Goal: Transaction & Acquisition: Subscribe to service/newsletter

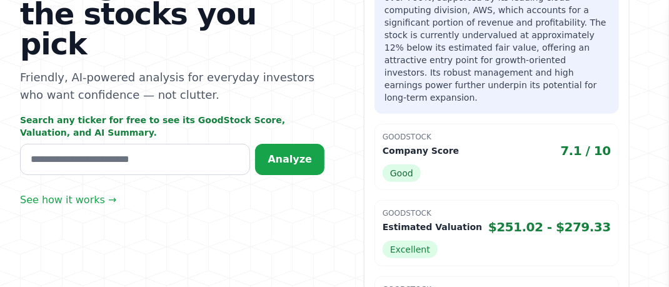
scroll to position [250, 0]
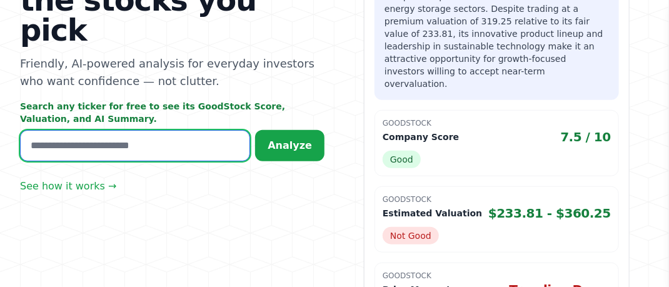
click at [159, 131] on input "text" at bounding box center [135, 145] width 230 height 31
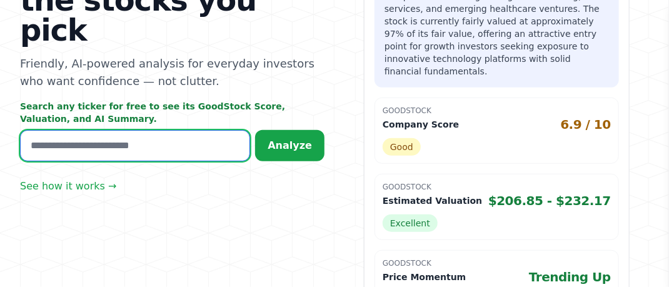
click at [33, 131] on input "text" at bounding box center [135, 145] width 230 height 31
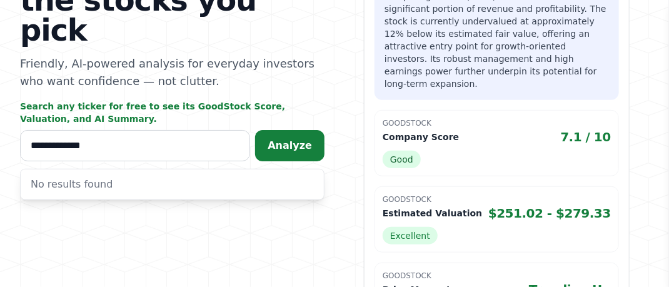
click at [293, 139] on span "Analyze" at bounding box center [290, 145] width 44 height 12
click at [294, 139] on span "Analyze" at bounding box center [290, 145] width 44 height 12
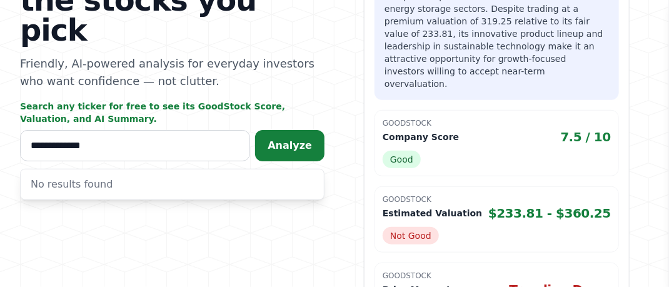
click at [294, 139] on span "Analyze" at bounding box center [290, 145] width 44 height 12
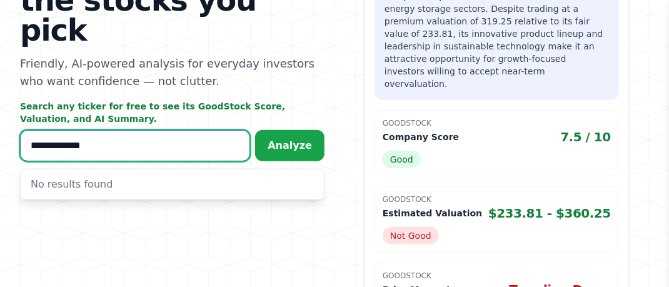
click at [126, 133] on input "**********" at bounding box center [135, 145] width 230 height 31
type input "*"
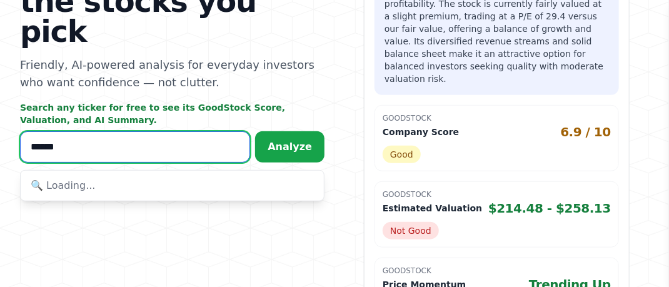
scroll to position [256, 0]
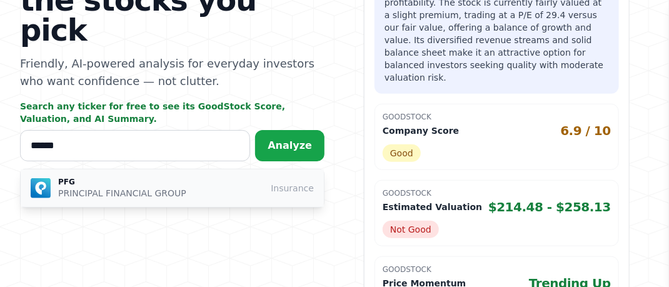
click at [202, 177] on div "PFG PRINCIPAL FINANCIAL GROUP Insurance" at bounding box center [172, 188] width 283 height 23
type input "***"
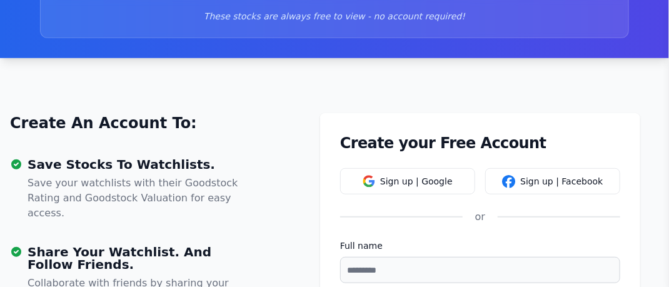
scroll to position [204, 0]
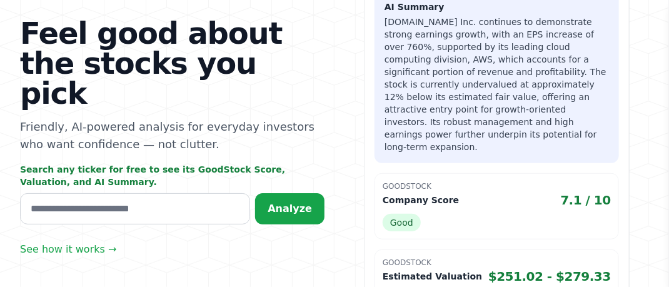
scroll to position [188, 0]
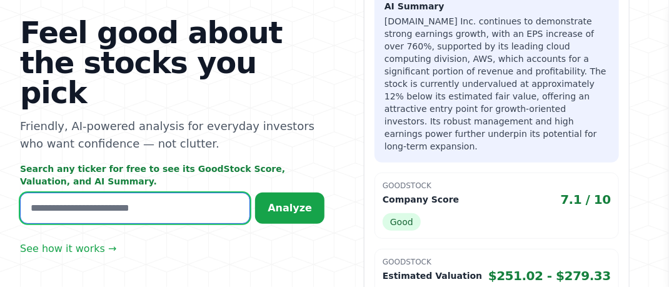
click at [161, 193] on input "text" at bounding box center [135, 208] width 230 height 31
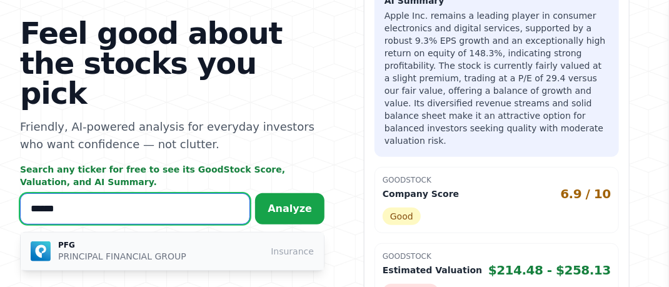
scroll to position [194, 0]
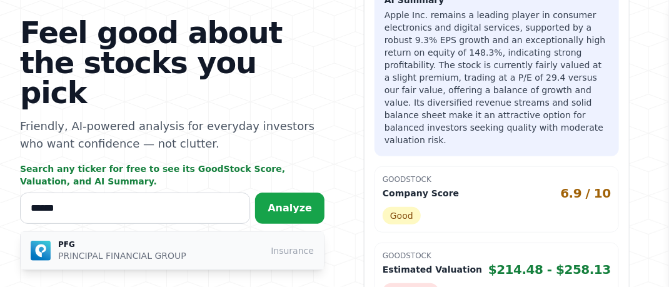
click at [125, 249] on p "PRINCIPAL FINANCIAL GROUP" at bounding box center [122, 255] width 128 height 13
type input "***"
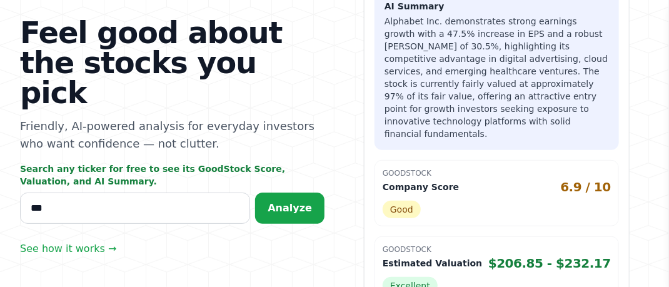
scroll to position [188, 0]
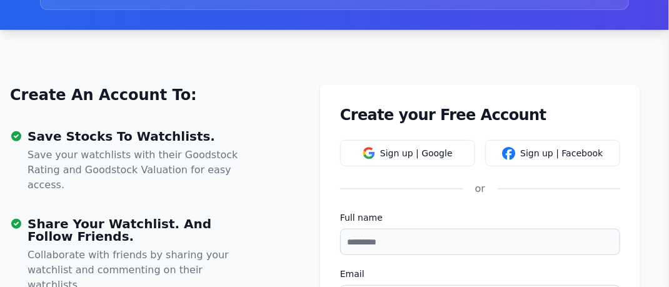
scroll to position [267, 0]
